Goal: Task Accomplishment & Management: Use online tool/utility

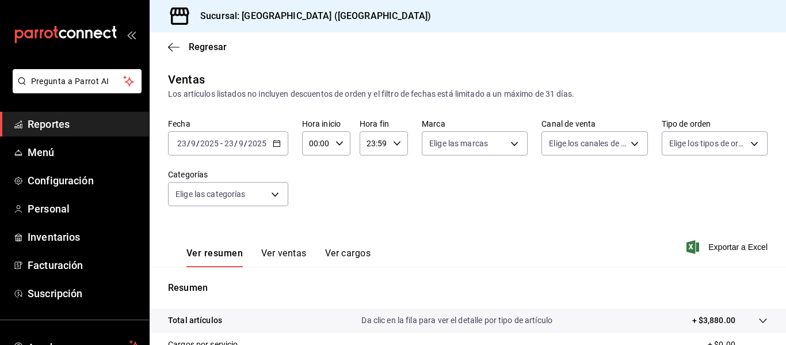
scroll to position [173, 0]
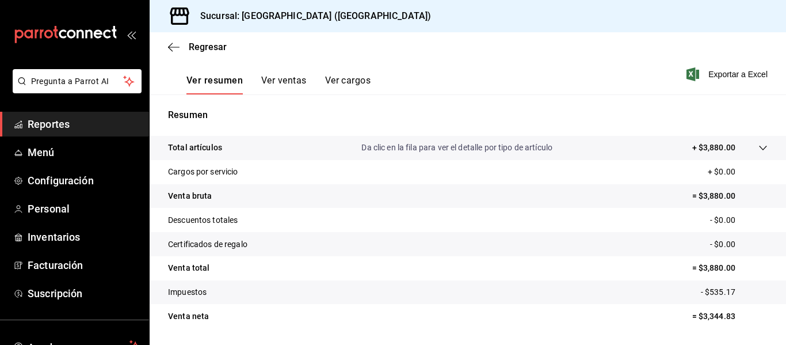
click at [276, 85] on button "Ver ventas" at bounding box center [283, 85] width 45 height 20
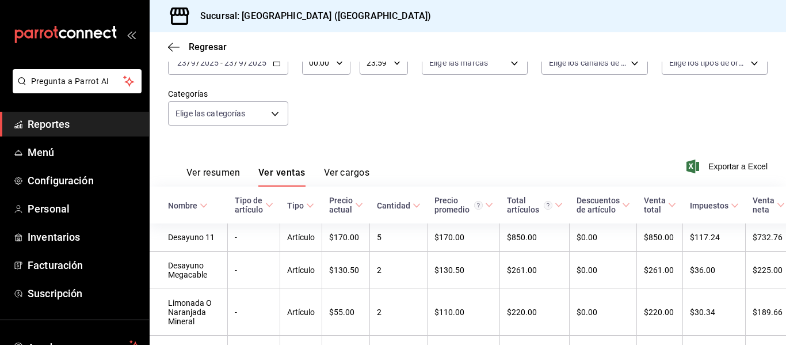
scroll to position [173, 0]
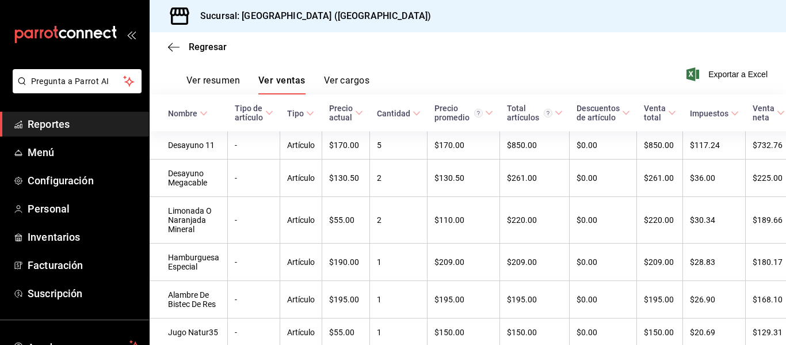
click at [201, 79] on button "Ver resumen" at bounding box center [213, 85] width 54 height 20
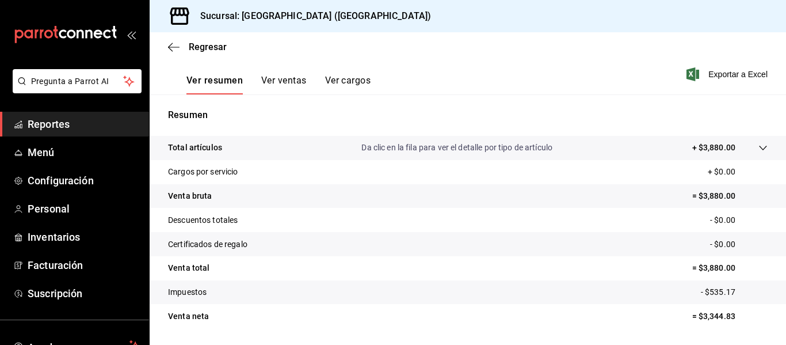
click at [282, 84] on button "Ver ventas" at bounding box center [283, 85] width 45 height 20
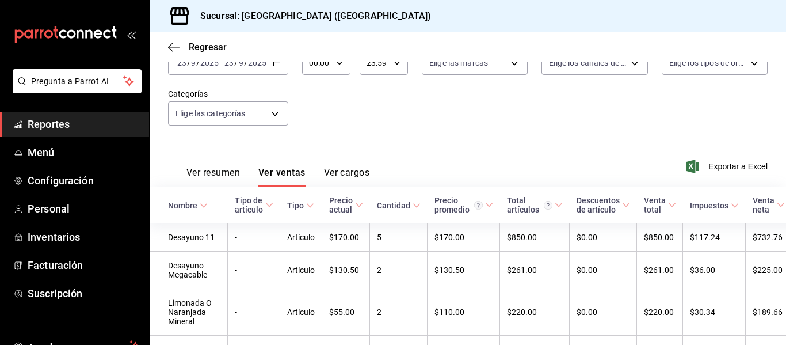
scroll to position [173, 0]
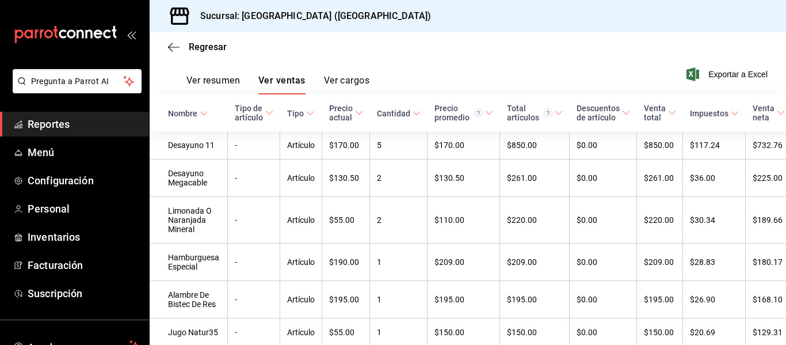
click at [234, 85] on button "Ver resumen" at bounding box center [213, 85] width 54 height 20
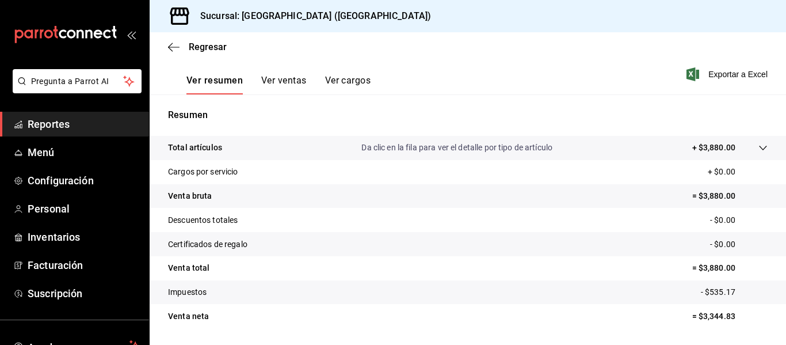
click at [348, 81] on button "Ver cargos" at bounding box center [348, 85] width 46 height 20
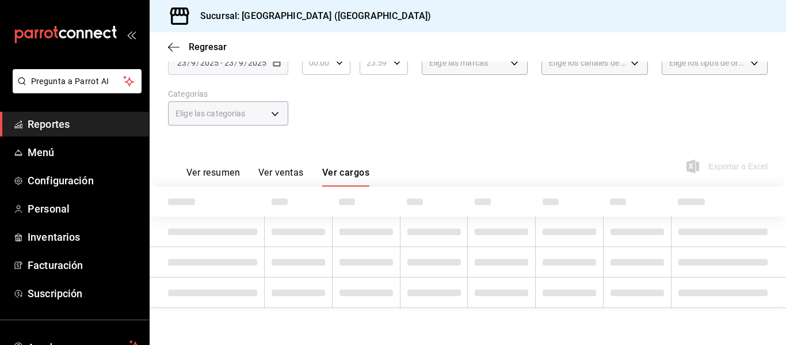
scroll to position [129, 0]
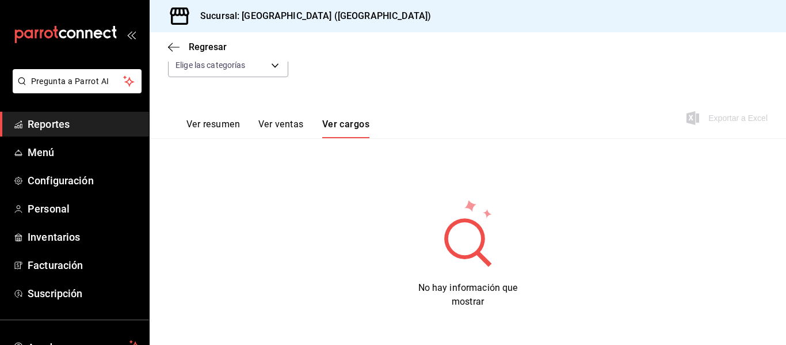
click at [166, 45] on div "Regresar" at bounding box center [468, 46] width 637 height 29
click at [182, 51] on span "Regresar" at bounding box center [197, 46] width 59 height 11
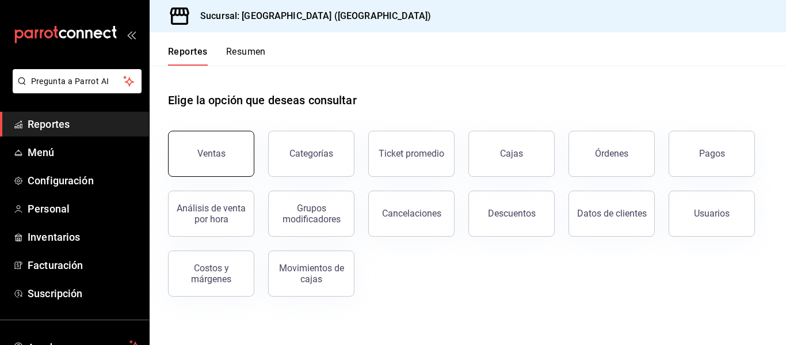
click at [227, 140] on button "Ventas" at bounding box center [211, 154] width 86 height 46
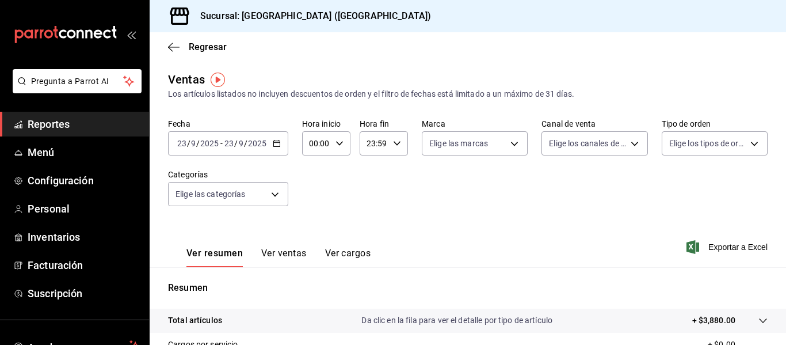
click at [280, 144] on icon "button" at bounding box center [277, 143] width 8 height 8
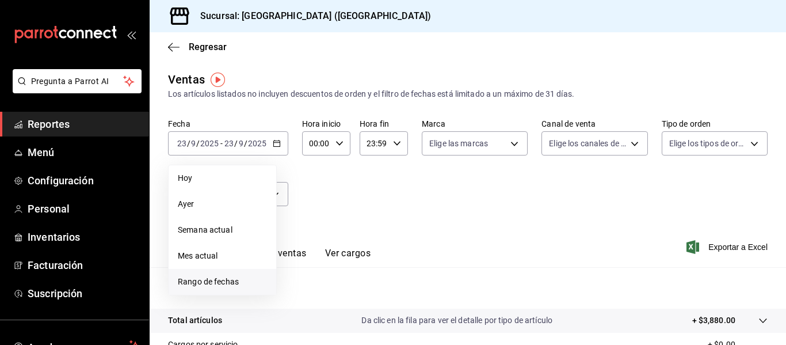
click at [234, 280] on span "Rango de fechas" at bounding box center [222, 282] width 89 height 12
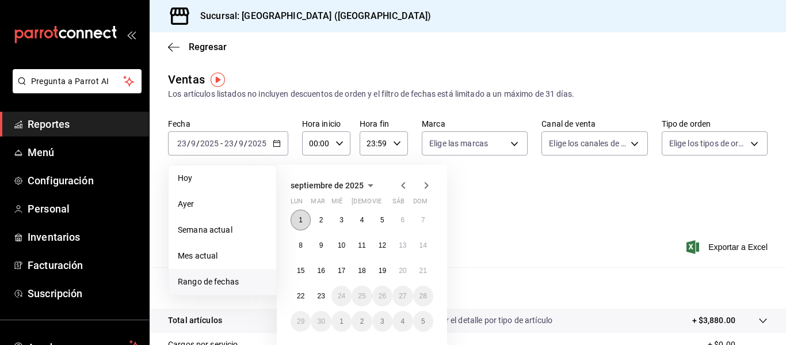
click at [299, 222] on abbr "1" at bounding box center [301, 220] width 4 height 8
click at [303, 275] on button "15" at bounding box center [301, 270] width 20 height 21
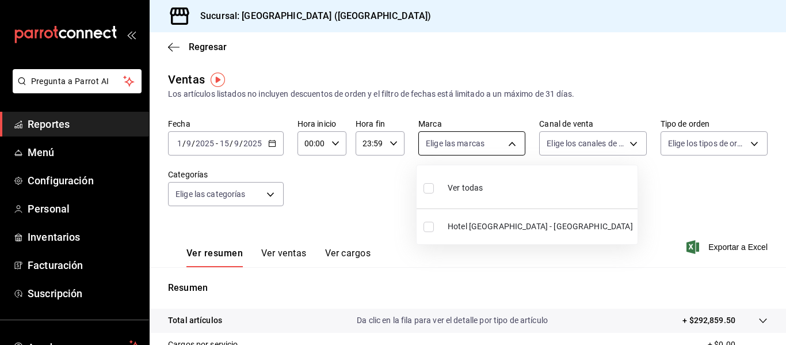
click at [505, 139] on body "Pregunta a Parrot AI Reportes Menú Configuración Personal Inventarios Facturaci…" at bounding box center [393, 172] width 786 height 345
click at [493, 190] on li "Ver todas" at bounding box center [527, 187] width 221 height 34
type input "78876d7d-d969-4c97-957f-d97bcaf374a8"
checkbox input "true"
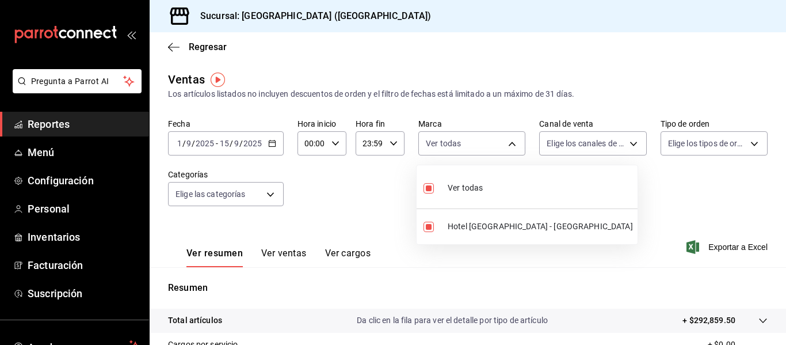
click at [622, 144] on div at bounding box center [393, 172] width 786 height 345
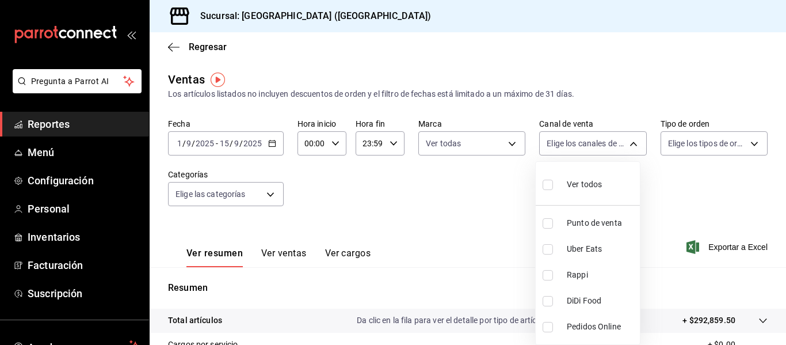
click at [622, 144] on body "Pregunta a Parrot AI Reportes Menú Configuración Personal Inventarios Facturaci…" at bounding box center [393, 172] width 786 height 345
click at [619, 200] on li "Ver todos" at bounding box center [588, 183] width 104 height 34
type input "PARROT,UBER_EATS,RAPPI,DIDI_FOOD,ONLINE"
checkbox input "true"
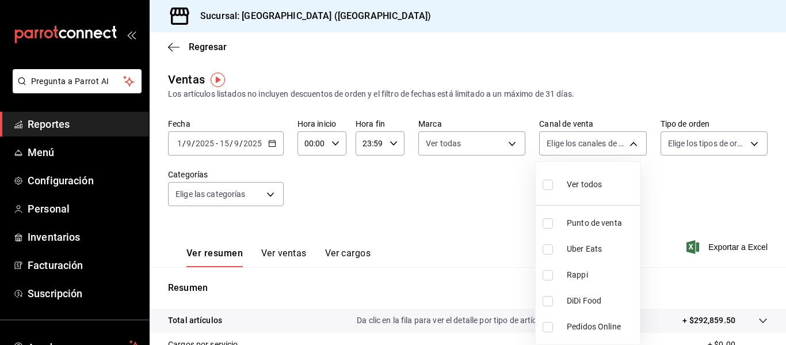
checkbox input "true"
click at [714, 146] on div at bounding box center [393, 172] width 786 height 345
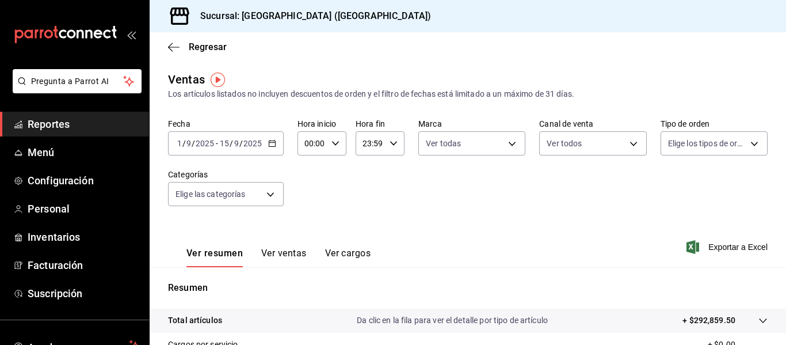
click at [714, 146] on body "Pregunta a Parrot AI Reportes Menú Configuración Personal Inventarios Facturaci…" at bounding box center [393, 172] width 786 height 345
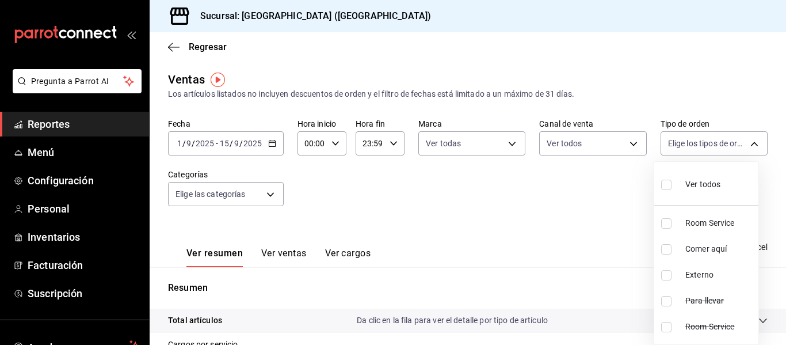
click at [717, 181] on span "Ver todos" at bounding box center [702, 184] width 35 height 12
type input "b058d4be-2b12-4384-8de9-0edaf0c266a0,5312acd2-97f8-467e-ac2a-d82c4ff097fd,EXTER…"
checkbox input "true"
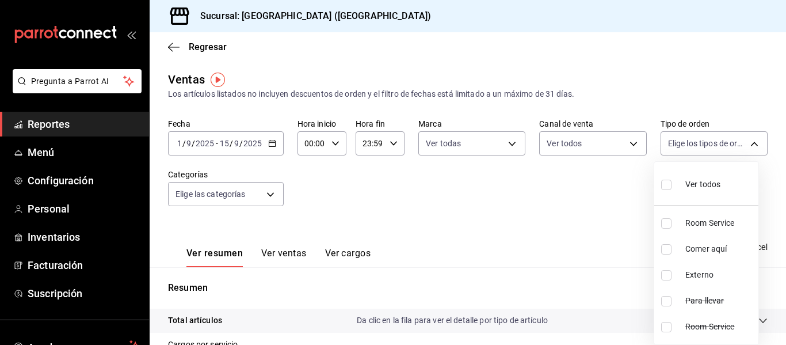
checkbox input "true"
click at [629, 147] on div at bounding box center [393, 172] width 786 height 345
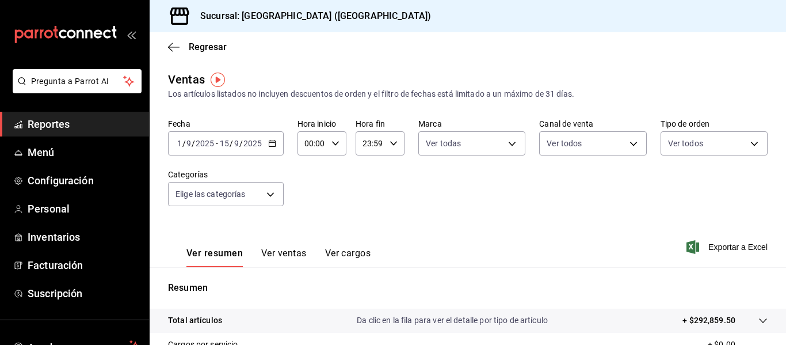
click at [629, 147] on body "Pregunta a Parrot AI Reportes Menú Configuración Personal Inventarios Facturaci…" at bounding box center [393, 172] width 786 height 345
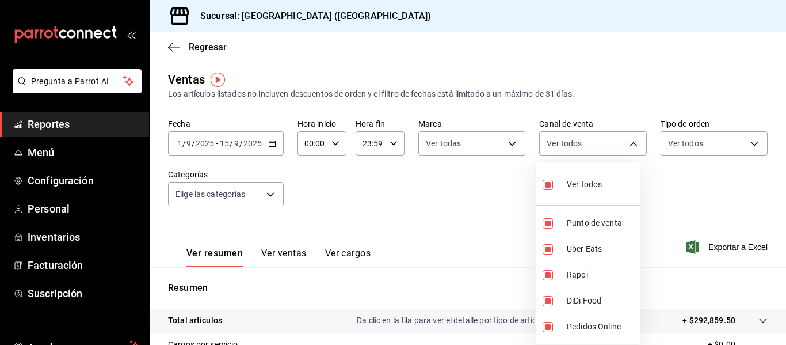
click at [629, 147] on div at bounding box center [393, 172] width 786 height 345
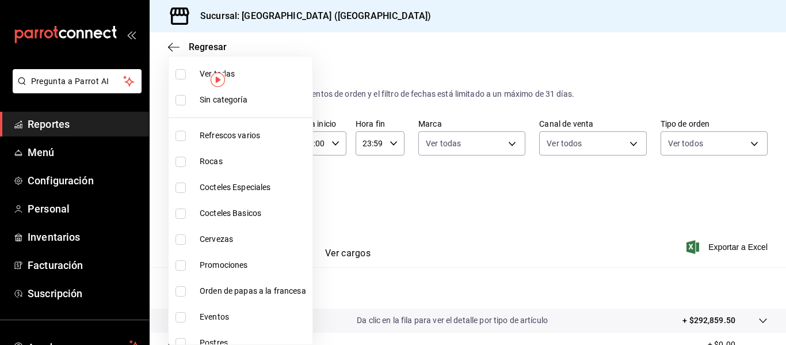
click at [266, 201] on body "Pregunta a Parrot AI Reportes Menú Configuración Personal Inventarios Facturaci…" at bounding box center [393, 172] width 786 height 345
click at [253, 74] on span "Ver todas" at bounding box center [254, 74] width 108 height 12
type input "9760281f-81ad-46c3-b9c0-be0c0613a977,ac4e71ac-81c4-4907-870b-e8ecc1dcb773,15b44…"
checkbox input "true"
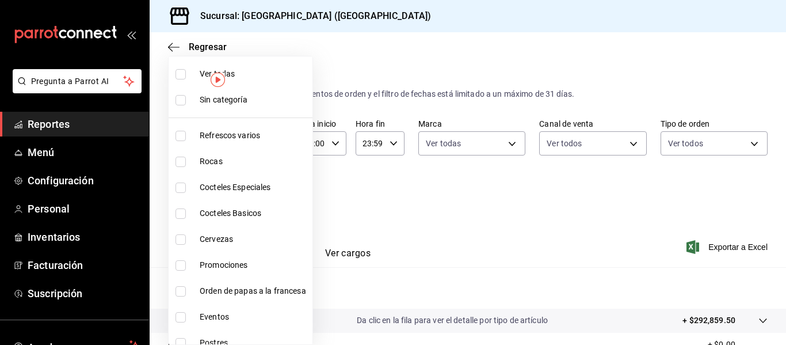
checkbox input "true"
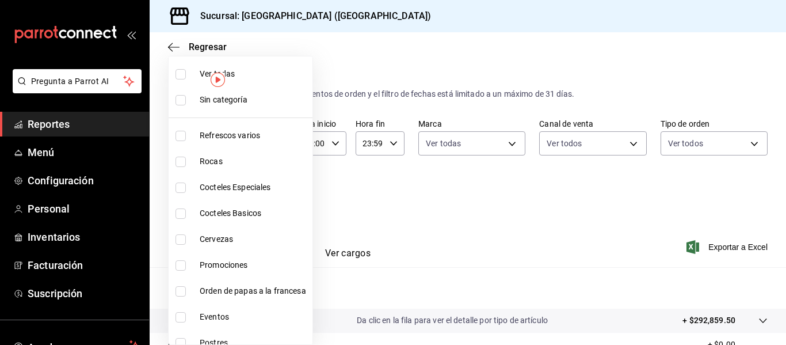
checkbox input "true"
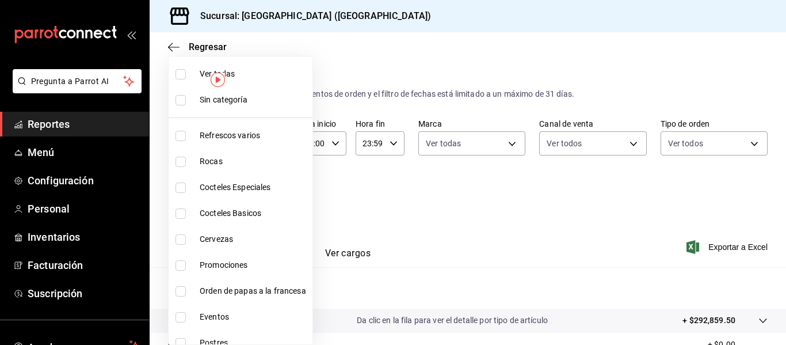
checkbox input "true"
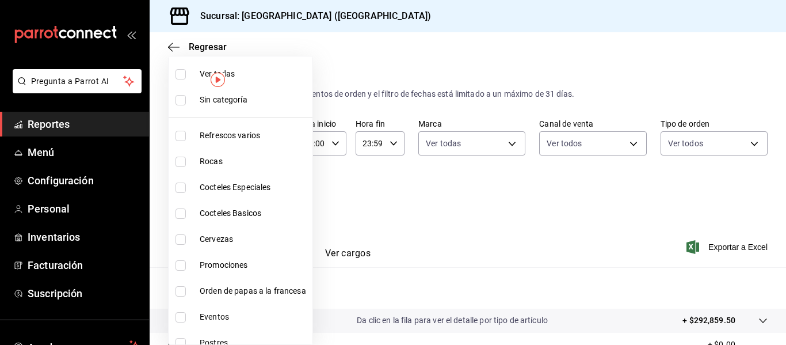
checkbox input "true"
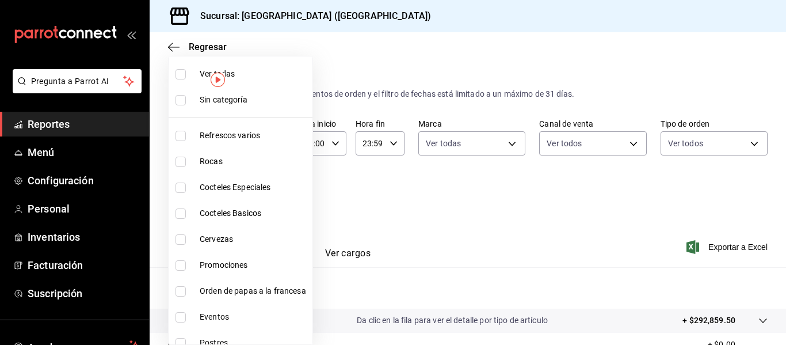
checkbox input "true"
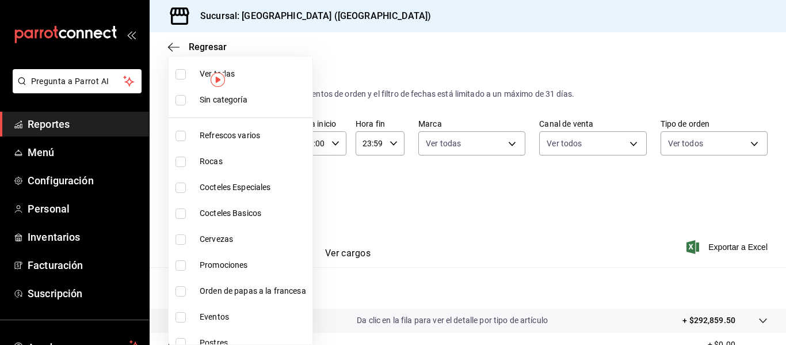
checkbox input "true"
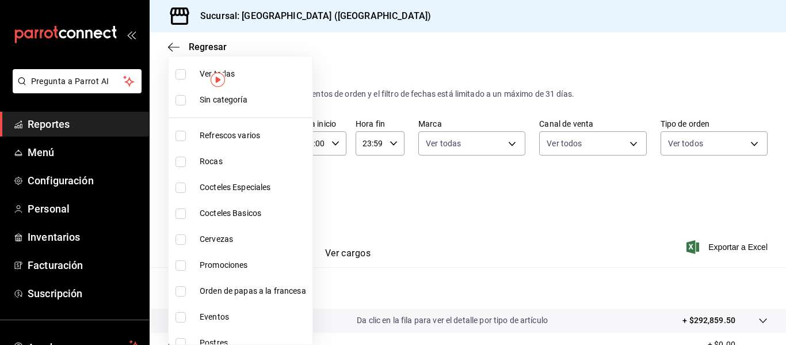
checkbox input "true"
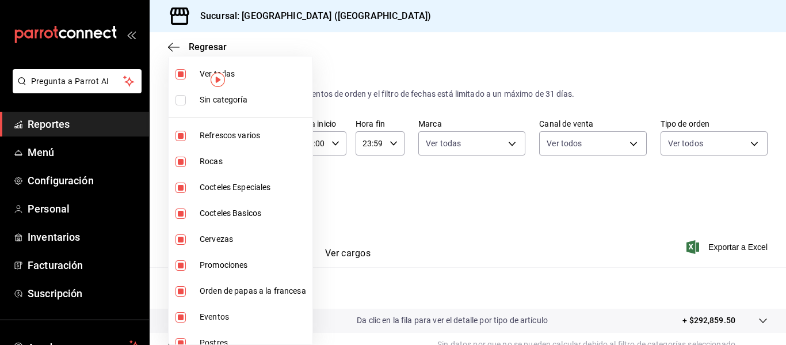
click at [181, 213] on input "checkbox" at bounding box center [181, 213] width 10 height 10
checkbox input "false"
type input "9760281f-81ad-46c3-b9c0-be0c0613a977,ac4e71ac-81c4-4907-870b-e8ecc1dcb773,15b44…"
checkbox input "false"
click at [178, 189] on input "checkbox" at bounding box center [181, 187] width 10 height 10
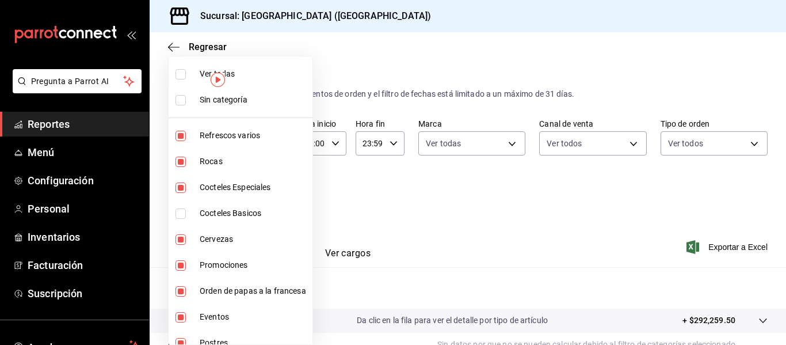
checkbox input "false"
click at [175, 161] on li "Rocas" at bounding box center [241, 161] width 144 height 26
type input "9760281f-81ad-46c3-b9c0-be0c0613a977,dc1de174-98e0-4fcd-b01c-c3a7f08e68bc,7c177…"
checkbox input "false"
click at [178, 135] on input "checkbox" at bounding box center [181, 136] width 10 height 10
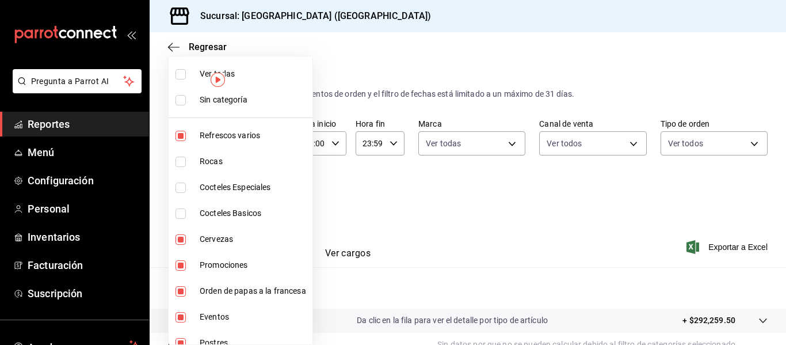
checkbox input "false"
click at [185, 245] on li "Cervezas" at bounding box center [241, 239] width 144 height 26
type input "7c177f21-71b9-424a-979d-32f0c8edd2dd,5915ecf2-2e4a-42ab-af5b-cb0f5477f8f2,8cd67…"
checkbox input "false"
click at [180, 266] on input "checkbox" at bounding box center [181, 265] width 10 height 10
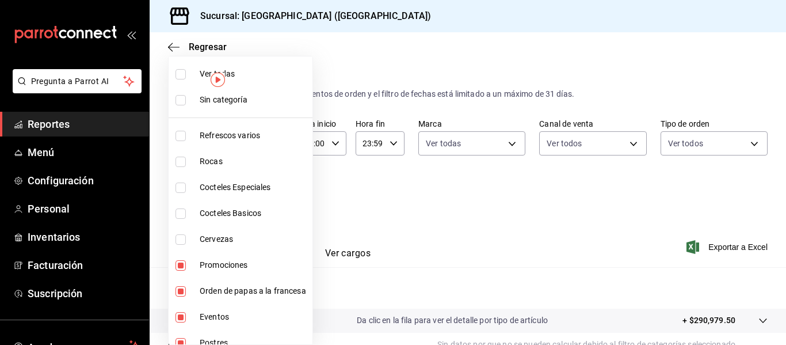
checkbox input "false"
type input "5915ecf2-2e4a-42ab-af5b-cb0f5477f8f2,8cd67e44-2af2-4c7a-aa22-0077d17330b4,d5f92…"
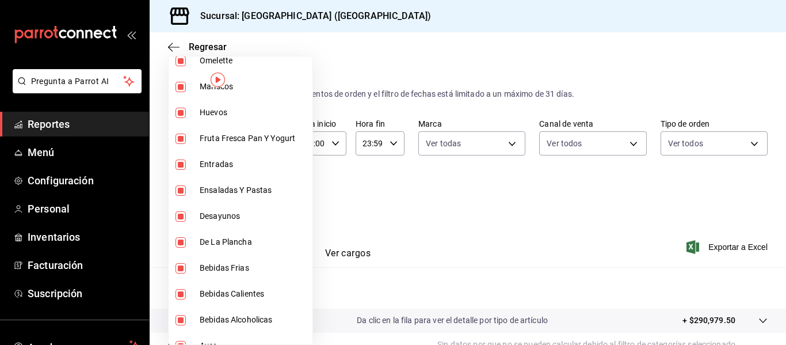
scroll to position [659, 0]
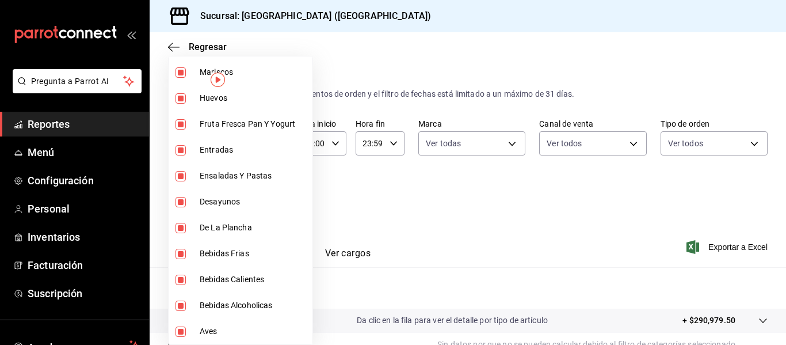
click at [504, 196] on div at bounding box center [393, 172] width 786 height 345
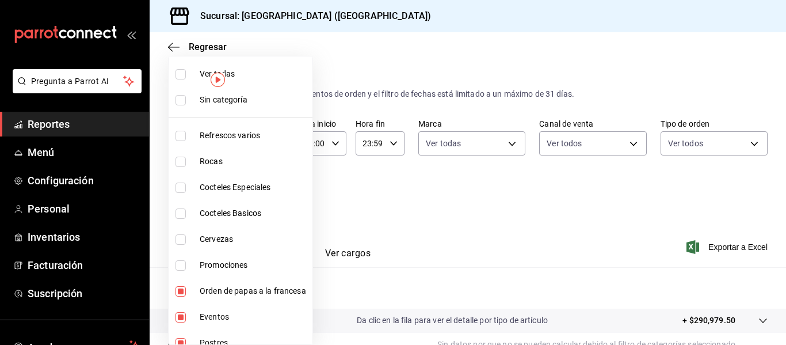
click at [269, 200] on body "Pregunta a Parrot AI Reportes Menú Configuración Personal Inventarios Facturaci…" at bounding box center [393, 172] width 786 height 345
click at [371, 210] on div at bounding box center [393, 172] width 786 height 345
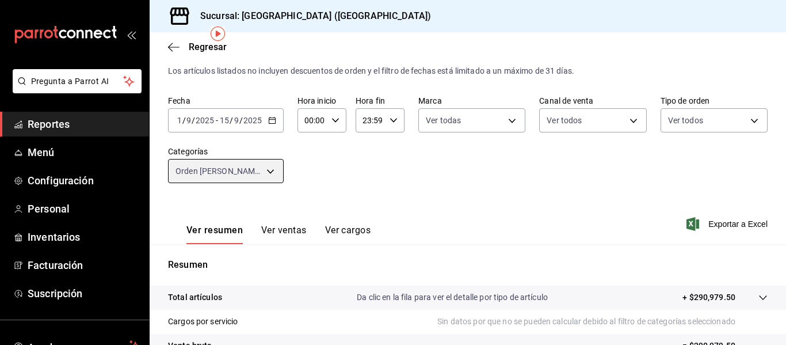
scroll to position [46, 0]
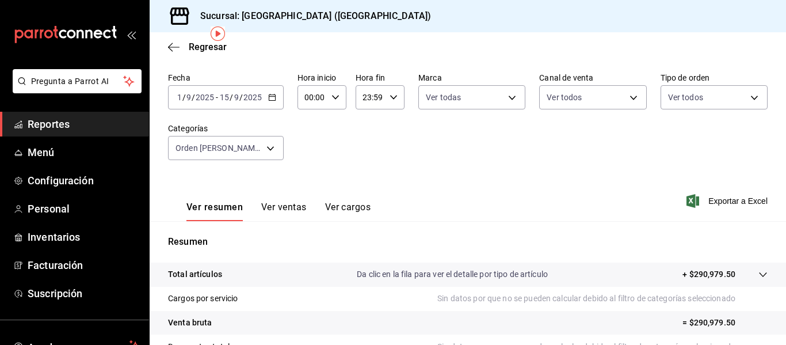
click at [288, 206] on button "Ver ventas" at bounding box center [283, 211] width 45 height 20
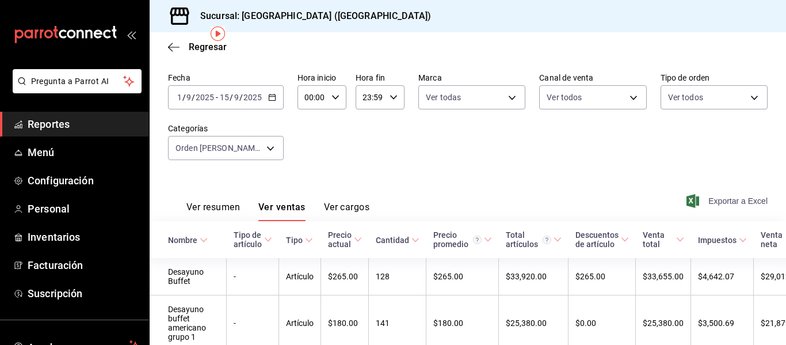
click at [703, 200] on span "Exportar a Excel" at bounding box center [728, 201] width 79 height 14
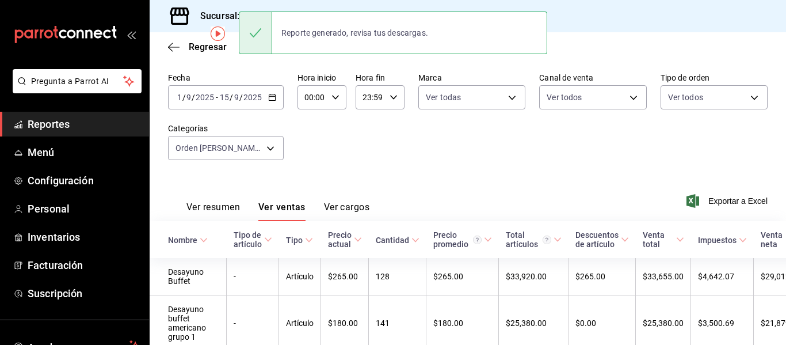
click at [383, 37] on div "Reporte generado, revisa tus descargas." at bounding box center [354, 32] width 165 height 25
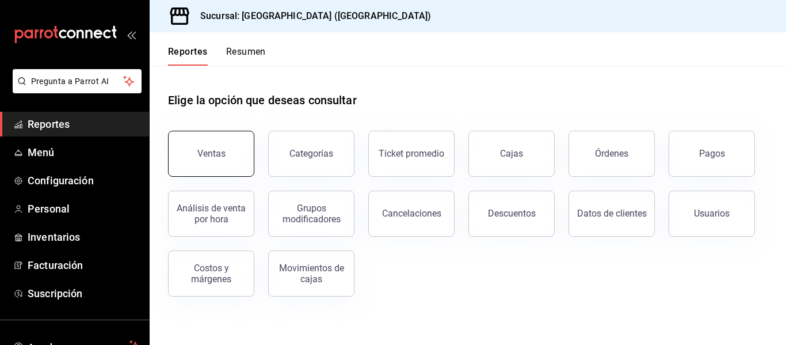
click at [215, 157] on div "Ventas" at bounding box center [211, 153] width 28 height 11
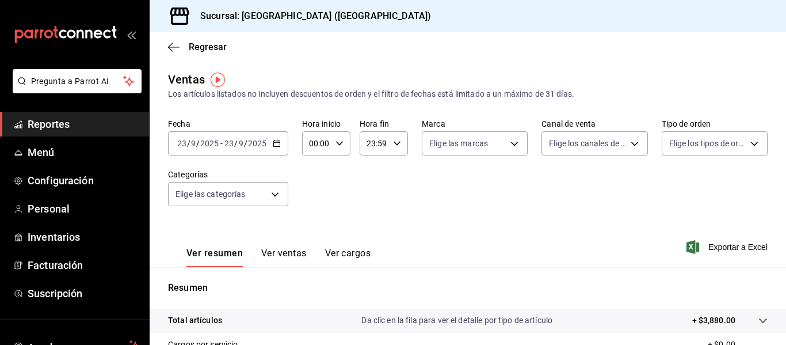
click at [256, 139] on input "2025" at bounding box center [257, 143] width 20 height 9
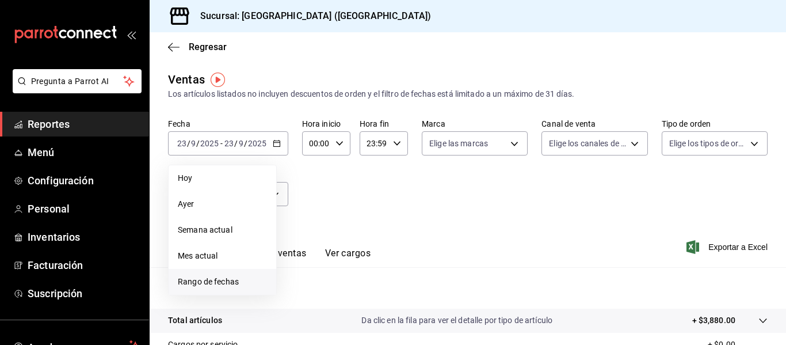
click at [231, 282] on span "Rango de fechas" at bounding box center [222, 282] width 89 height 12
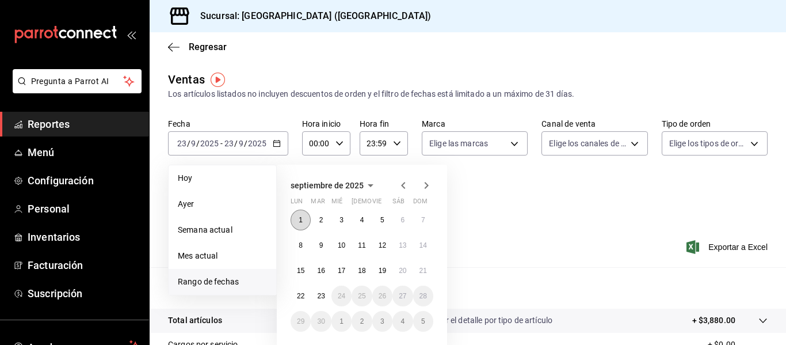
click at [298, 220] on button "1" at bounding box center [301, 219] width 20 height 21
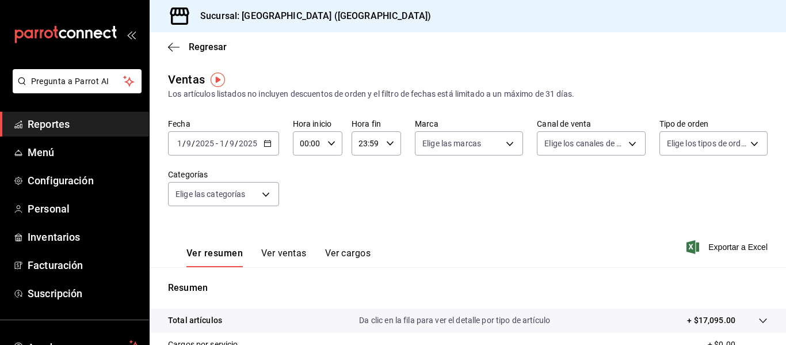
click at [237, 140] on span "/" at bounding box center [236, 143] width 3 height 9
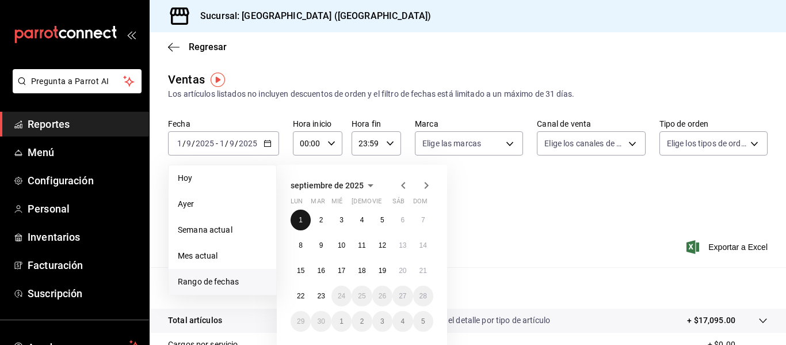
click at [296, 220] on button "1" at bounding box center [301, 219] width 20 height 21
click at [300, 266] on abbr "15" at bounding box center [300, 270] width 7 height 8
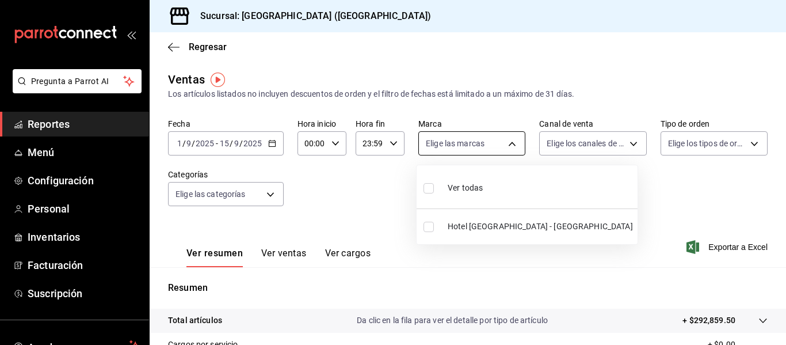
click at [454, 145] on body "Pregunta a Parrot AI Reportes Menú Configuración Personal Inventarios Facturaci…" at bounding box center [393, 172] width 786 height 345
click at [456, 187] on span "Ver todas" at bounding box center [465, 188] width 35 height 12
type input "78876d7d-d969-4c97-957f-d97bcaf374a8"
checkbox input "true"
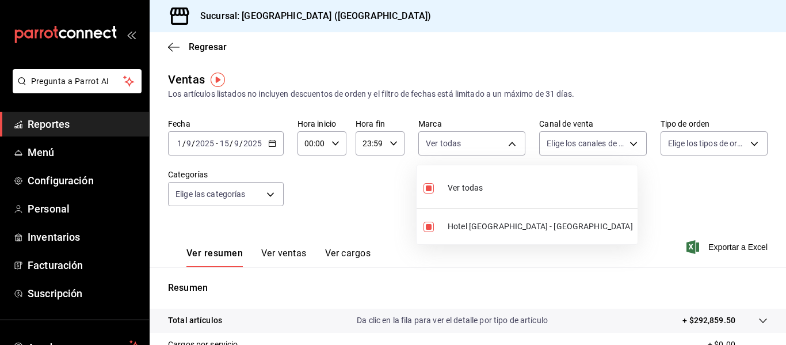
click at [289, 256] on div at bounding box center [393, 172] width 786 height 345
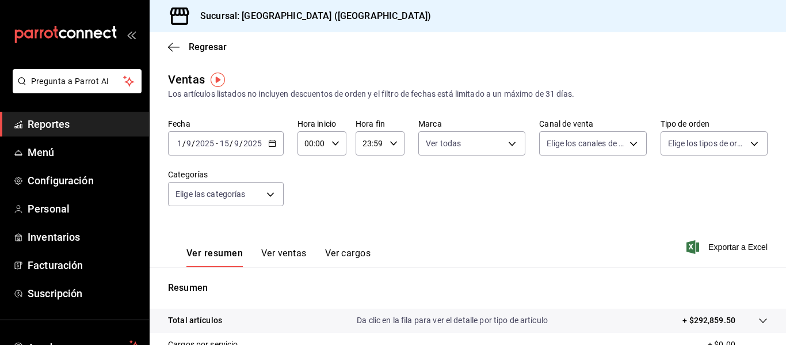
click at [287, 254] on button "Ver ventas" at bounding box center [283, 257] width 45 height 20
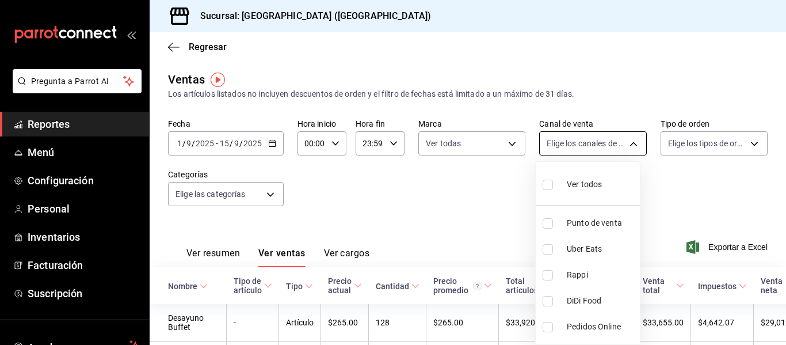
click at [624, 146] on body "Pregunta a Parrot AI Reportes Menú Configuración Personal Inventarios Facturaci…" at bounding box center [393, 172] width 786 height 345
click at [608, 178] on li "Ver todos" at bounding box center [588, 183] width 104 height 34
type input "PARROT,UBER_EATS,RAPPI,DIDI_FOOD,ONLINE"
checkbox input "true"
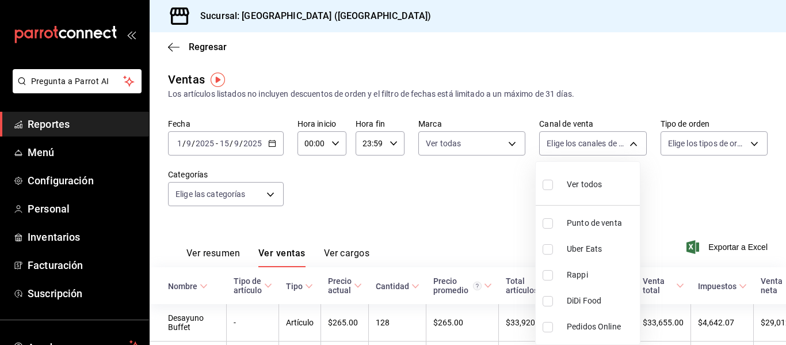
checkbox input "true"
click at [707, 143] on div at bounding box center [393, 172] width 786 height 345
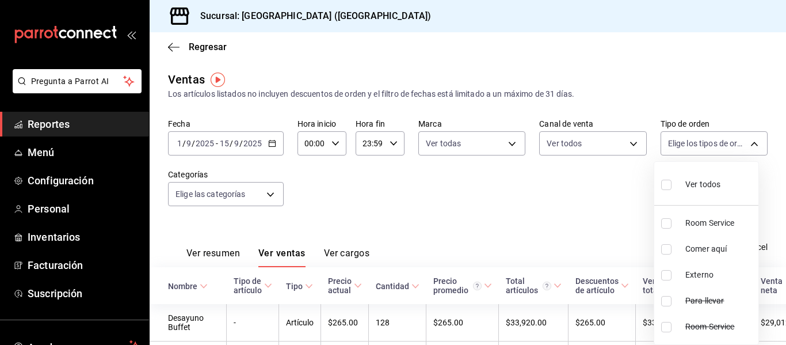
click at [707, 143] on body "Pregunta a Parrot AI Reportes Menú Configuración Personal Inventarios Facturaci…" at bounding box center [393, 172] width 786 height 345
click at [708, 185] on span "Ver todos" at bounding box center [702, 184] width 35 height 12
type input "b058d4be-2b12-4384-8de9-0edaf0c266a0,5312acd2-97f8-467e-ac2a-d82c4ff097fd,EXTER…"
checkbox input "true"
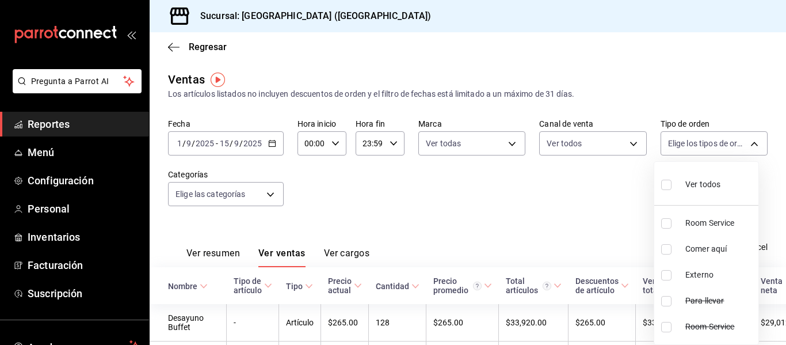
checkbox input "true"
click at [269, 197] on div at bounding box center [393, 172] width 786 height 345
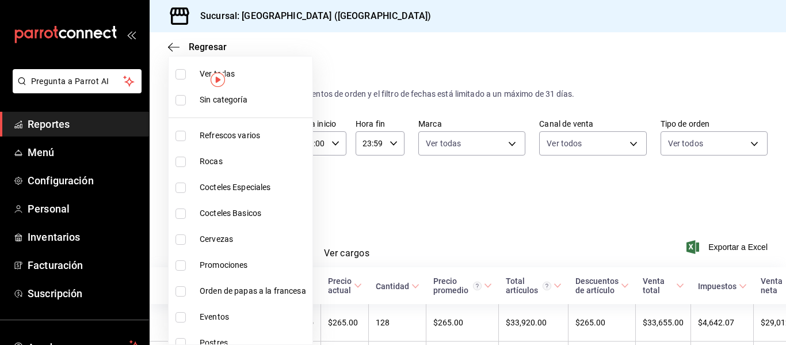
click at [269, 197] on body "Pregunta a Parrot AI Reportes Menú Configuración Personal Inventarios Facturaci…" at bounding box center [393, 172] width 786 height 345
click at [269, 80] on li "Ver todas" at bounding box center [241, 74] width 144 height 26
type input "9760281f-81ad-46c3-b9c0-be0c0613a977,ac4e71ac-81c4-4907-870b-e8ecc1dcb773,15b44…"
checkbox input "true"
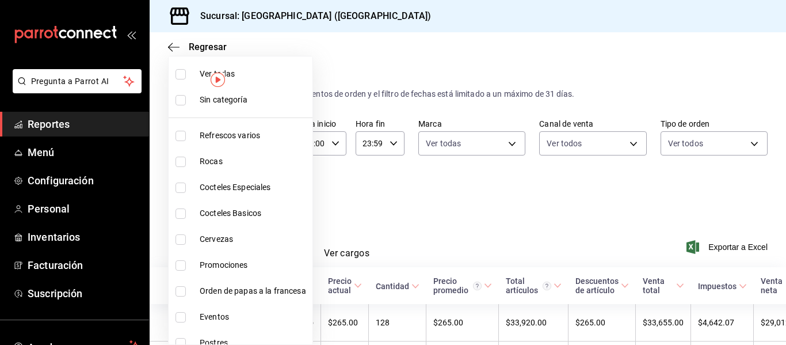
checkbox input "true"
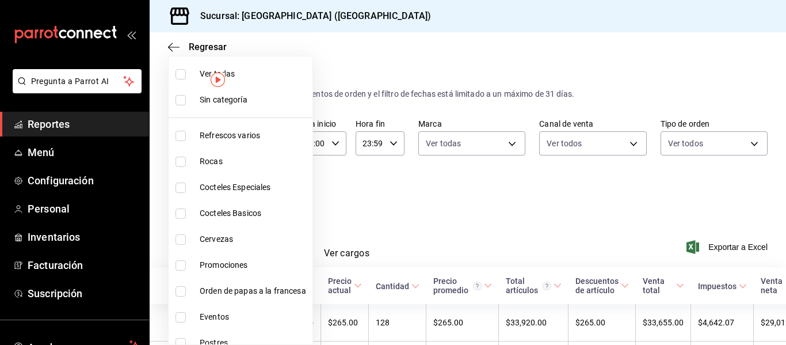
checkbox input "true"
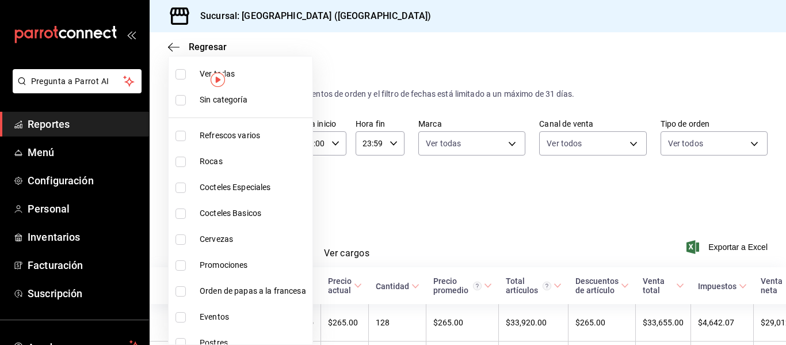
checkbox input "true"
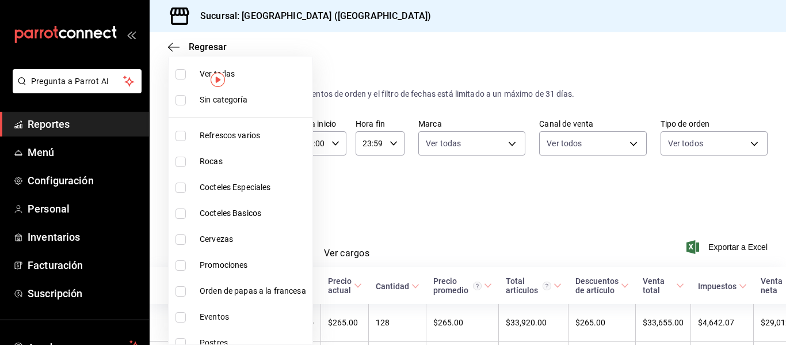
checkbox input "true"
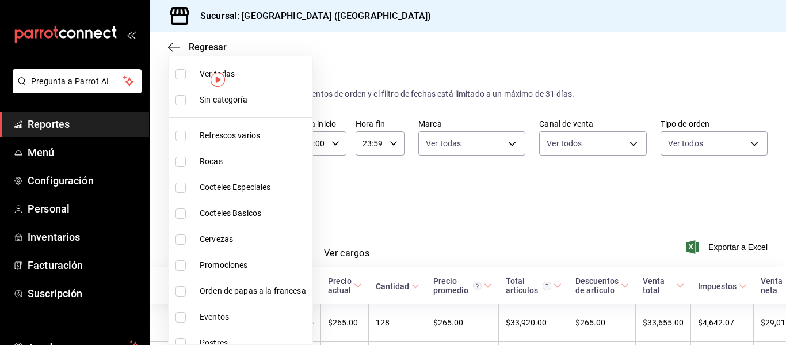
checkbox input "true"
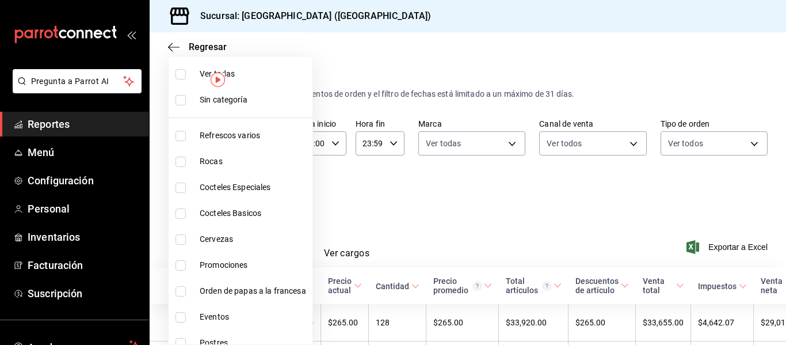
checkbox input "true"
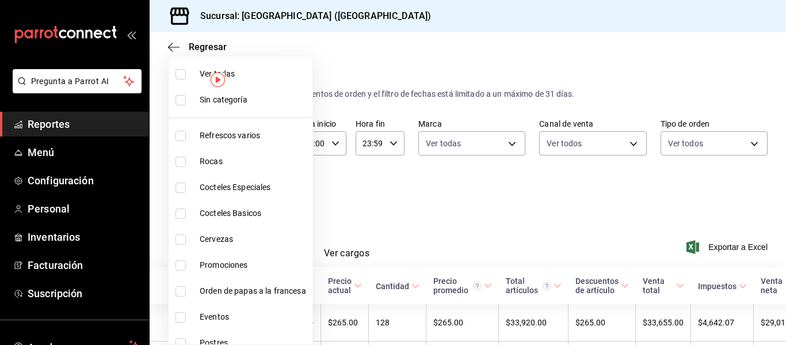
checkbox input "true"
click at [183, 139] on input "checkbox" at bounding box center [181, 136] width 10 height 10
checkbox input "false"
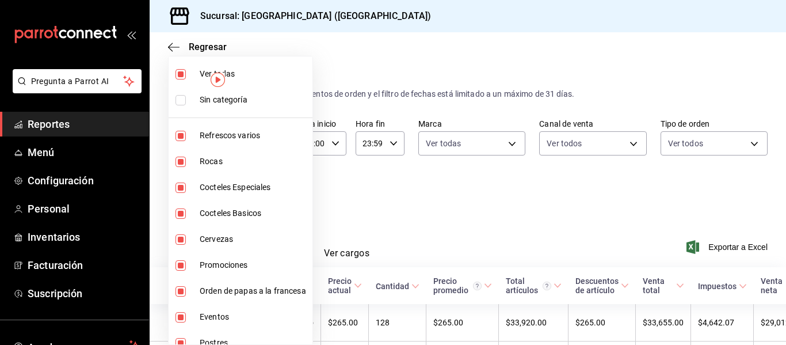
type input "ac4e71ac-81c4-4907-870b-e8ecc1dcb773,15b4496a-738c-4bd9-b32a-8c8f76f96dd7,aa331…"
checkbox input "false"
click at [181, 162] on input "checkbox" at bounding box center [181, 162] width 10 height 10
checkbox input "false"
type input "15b4496a-738c-4bd9-b32a-8c8f76f96dd7,aa331698-2f1c-45e7-b021-547f4cf33bf9,dc1de…"
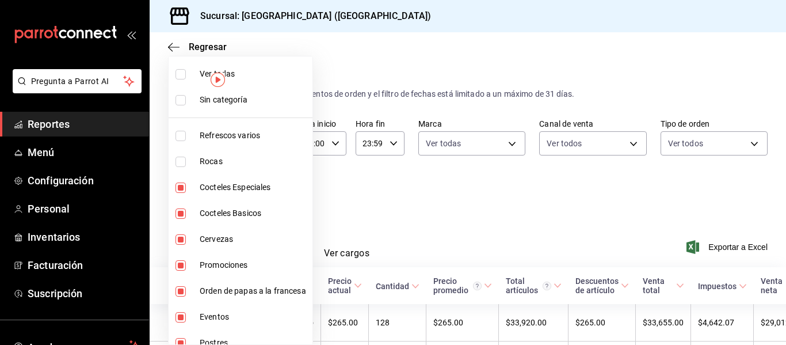
click at [180, 191] on input "checkbox" at bounding box center [181, 187] width 10 height 10
checkbox input "false"
type input "aa331698-2f1c-45e7-b021-547f4cf33bf9,dc1de174-98e0-4fcd-b01c-c3a7f08e68bc,7c177…"
click at [180, 213] on input "checkbox" at bounding box center [181, 213] width 10 height 10
checkbox input "false"
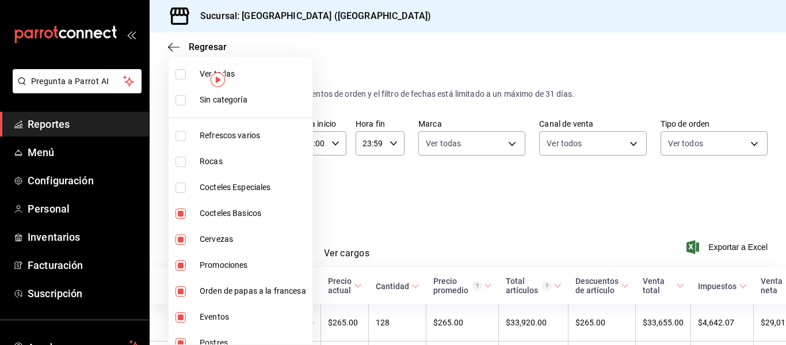
type input "dc1de174-98e0-4fcd-b01c-c3a7f08e68bc,7c177f21-71b9-424a-979d-32f0c8edd2dd,5915e…"
click at [180, 242] on input "checkbox" at bounding box center [181, 239] width 10 height 10
checkbox input "false"
type input "7c177f21-71b9-424a-979d-32f0c8edd2dd,5915ecf2-2e4a-42ab-af5b-cb0f5477f8f2,8cd67…"
click at [178, 265] on input "checkbox" at bounding box center [181, 265] width 10 height 10
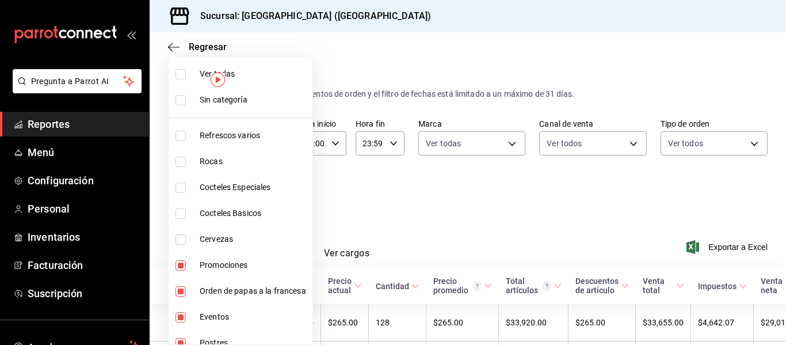
checkbox input "false"
type input "5915ecf2-2e4a-42ab-af5b-cb0f5477f8f2,8cd67e44-2af2-4c7a-aa22-0077d17330b4,d5f92…"
click at [415, 208] on div at bounding box center [393, 172] width 786 height 345
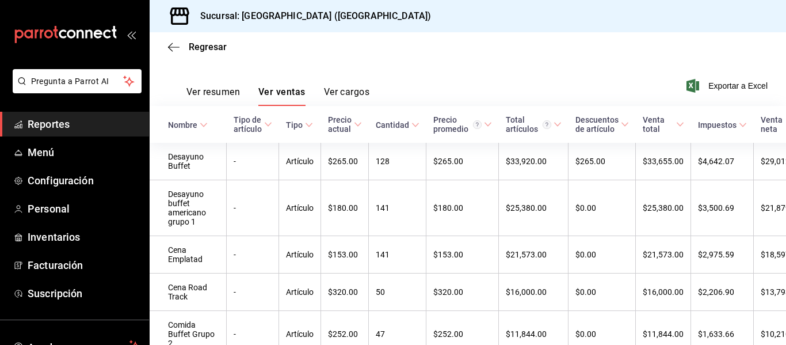
scroll to position [138, 0]
